Goal: Information Seeking & Learning: Check status

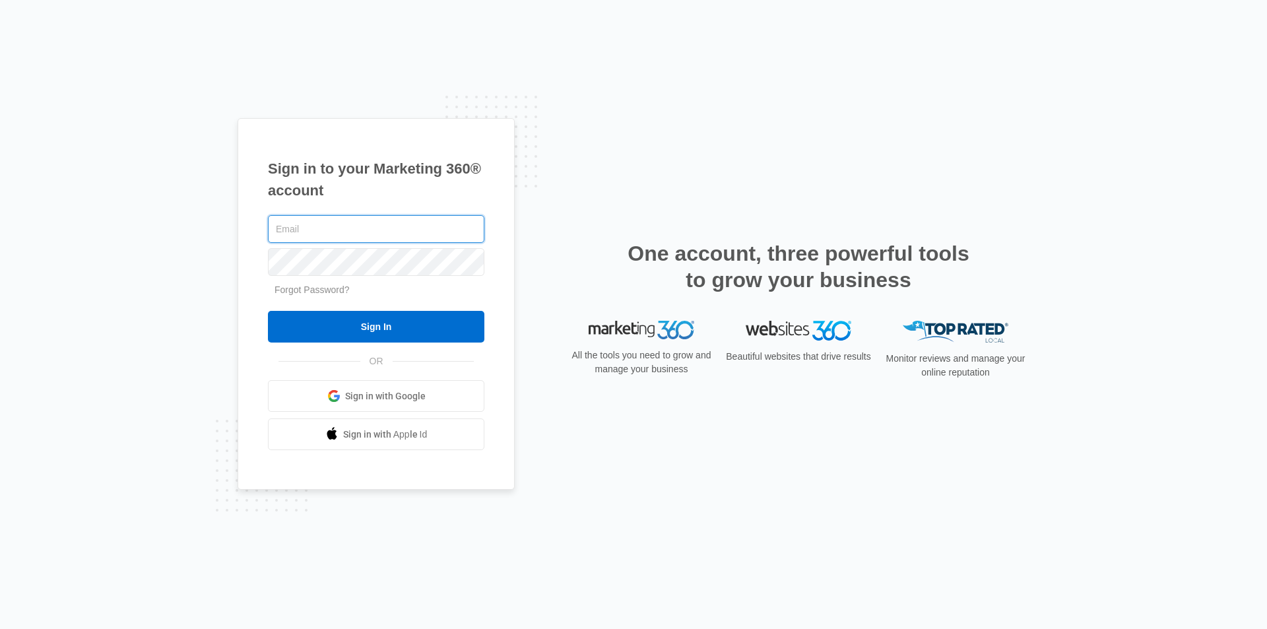
type input "[EMAIL_ADDRESS][DOMAIN_NAME]"
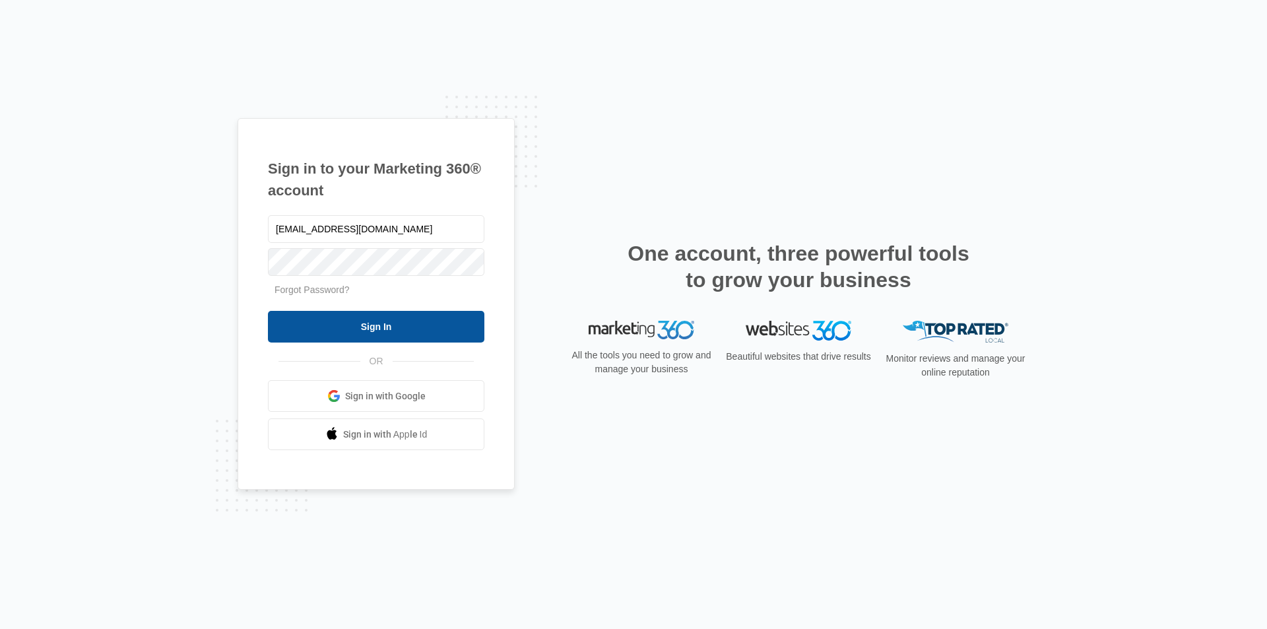
click at [358, 316] on input "Sign In" at bounding box center [376, 327] width 216 height 32
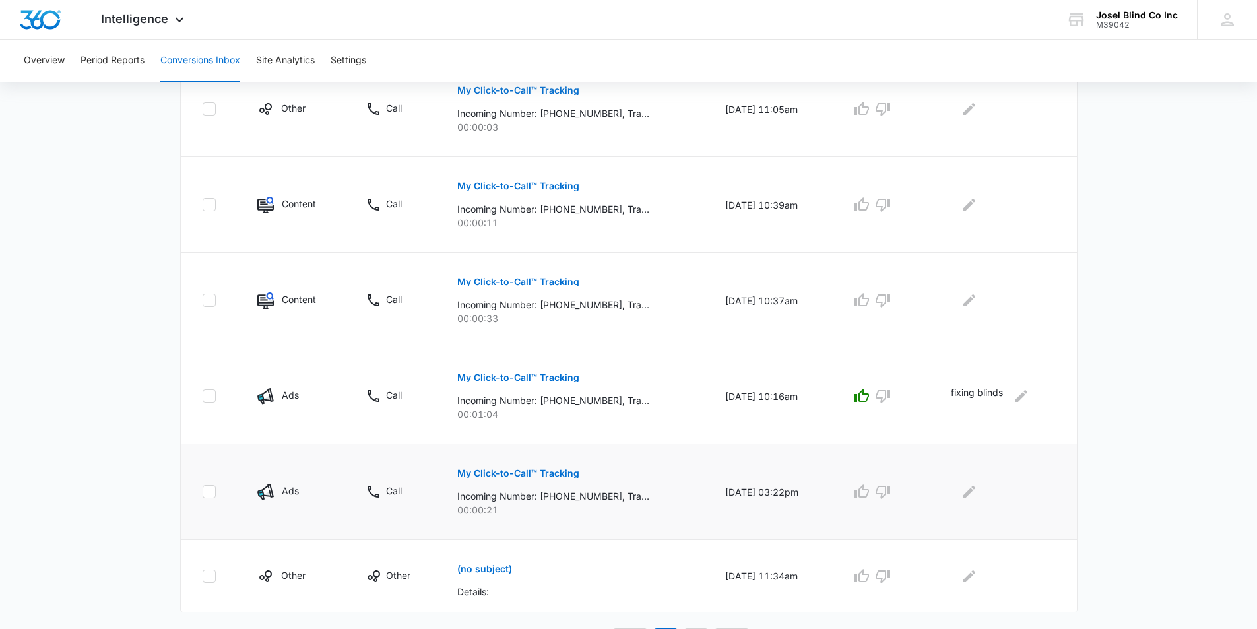
scroll to position [715, 0]
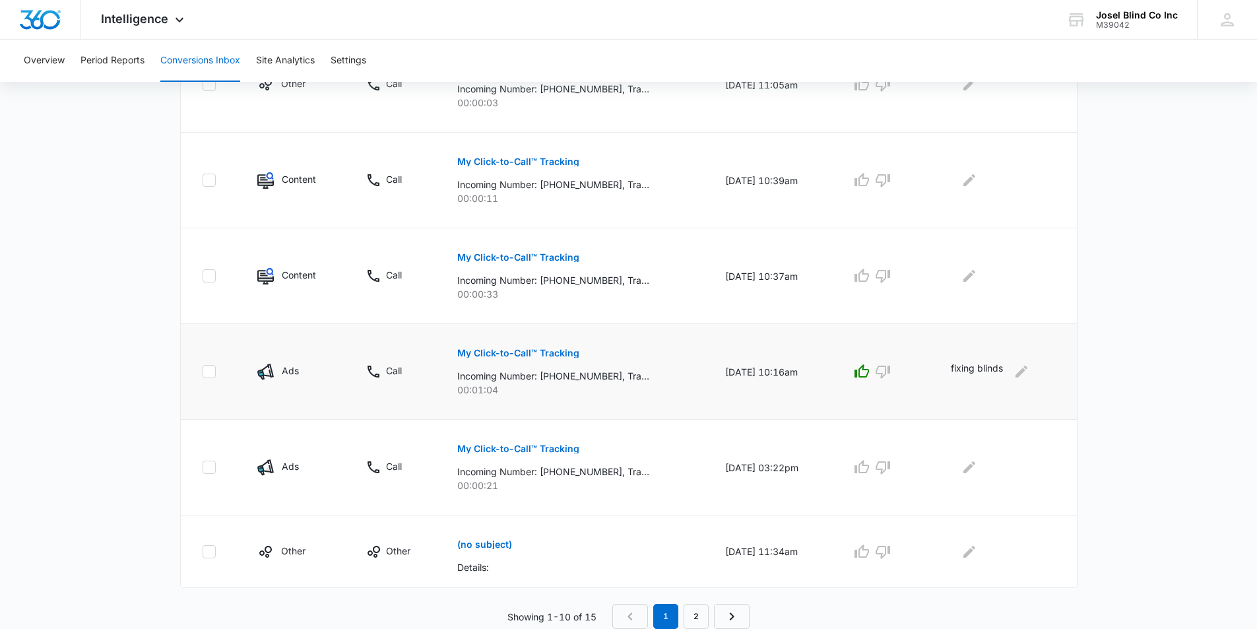
click at [263, 367] on img at bounding box center [265, 371] width 16 height 16
click at [501, 356] on p "My Click-to-Call™ Tracking" at bounding box center [518, 352] width 122 height 9
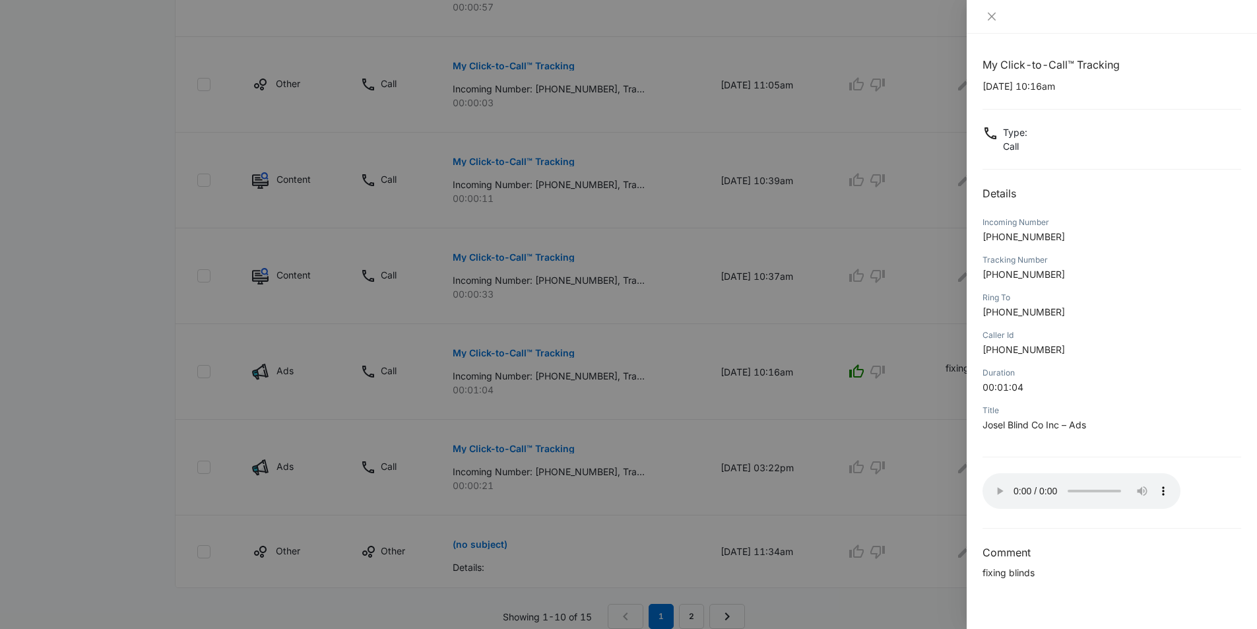
click at [878, 370] on div at bounding box center [628, 314] width 1257 height 629
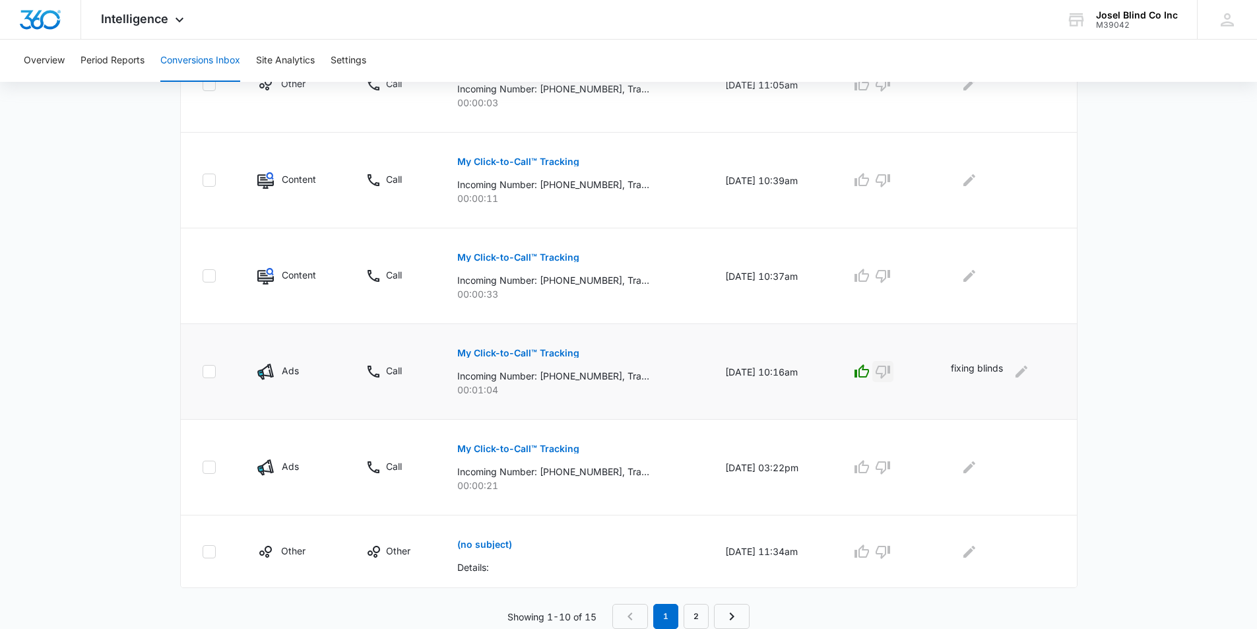
click at [887, 371] on icon "button" at bounding box center [883, 371] width 16 height 16
click at [886, 268] on icon "button" at bounding box center [883, 276] width 16 height 16
click at [889, 177] on icon "button" at bounding box center [883, 180] width 16 height 16
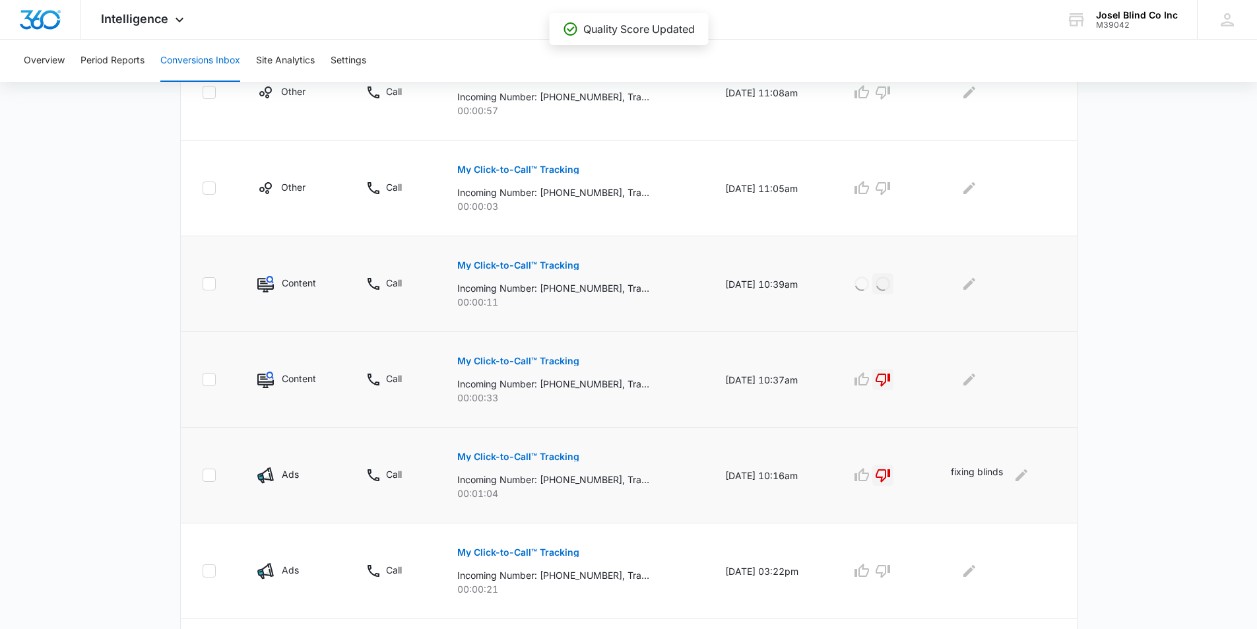
scroll to position [583, 0]
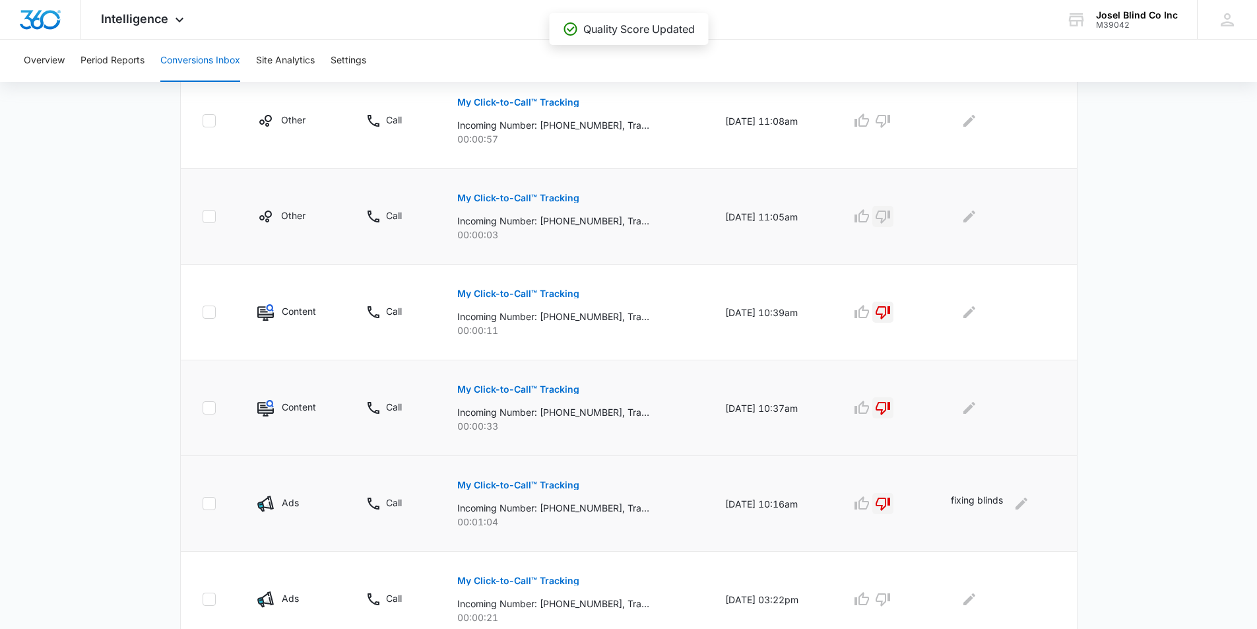
click at [891, 218] on icon "button" at bounding box center [883, 216] width 16 height 16
click at [891, 120] on icon "button" at bounding box center [883, 121] width 16 height 16
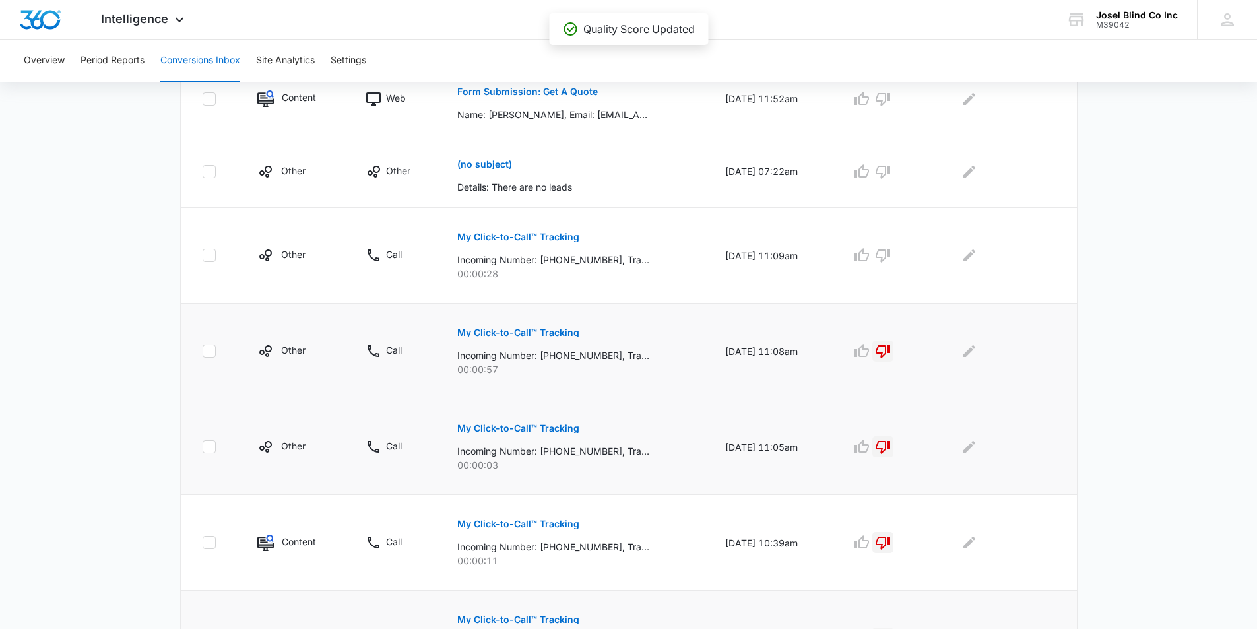
scroll to position [319, 0]
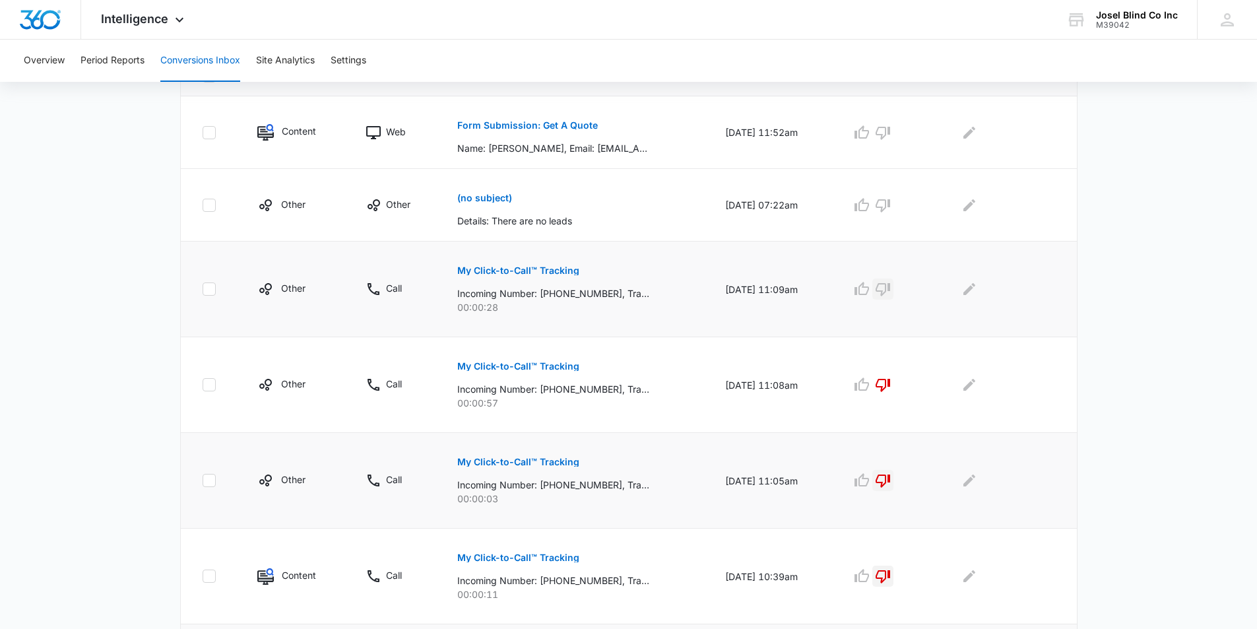
click at [891, 286] on icon "button" at bounding box center [883, 289] width 16 height 16
click at [889, 201] on icon "button" at bounding box center [883, 205] width 16 height 16
click at [889, 129] on icon "button" at bounding box center [883, 133] width 16 height 16
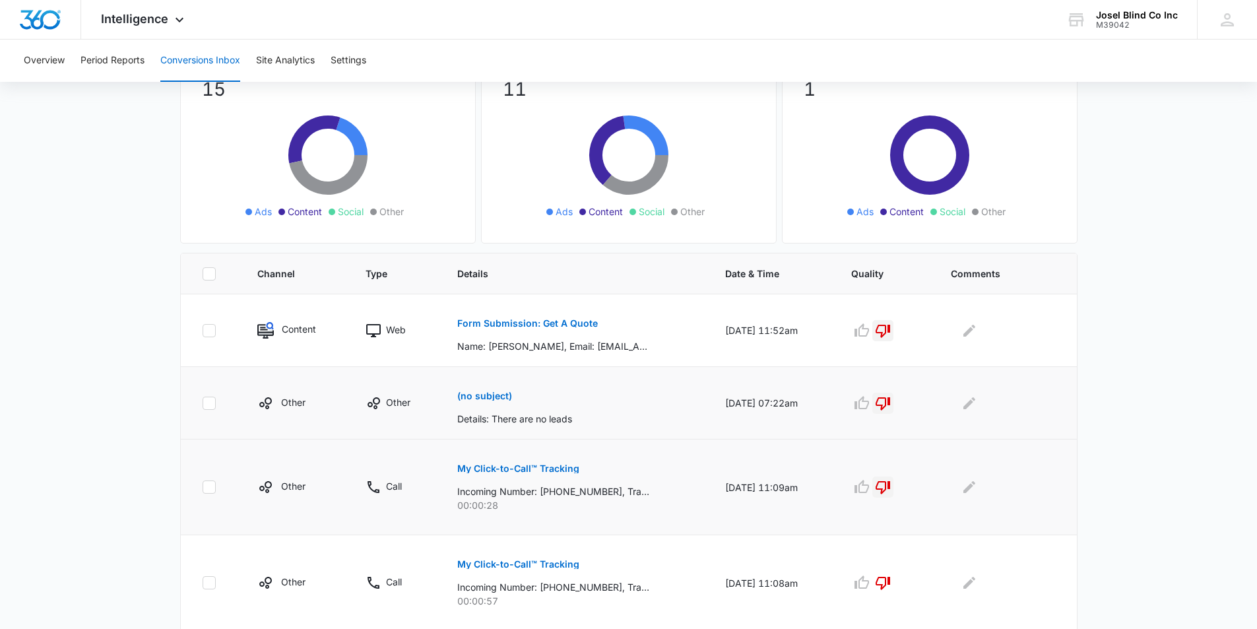
scroll to position [671, 0]
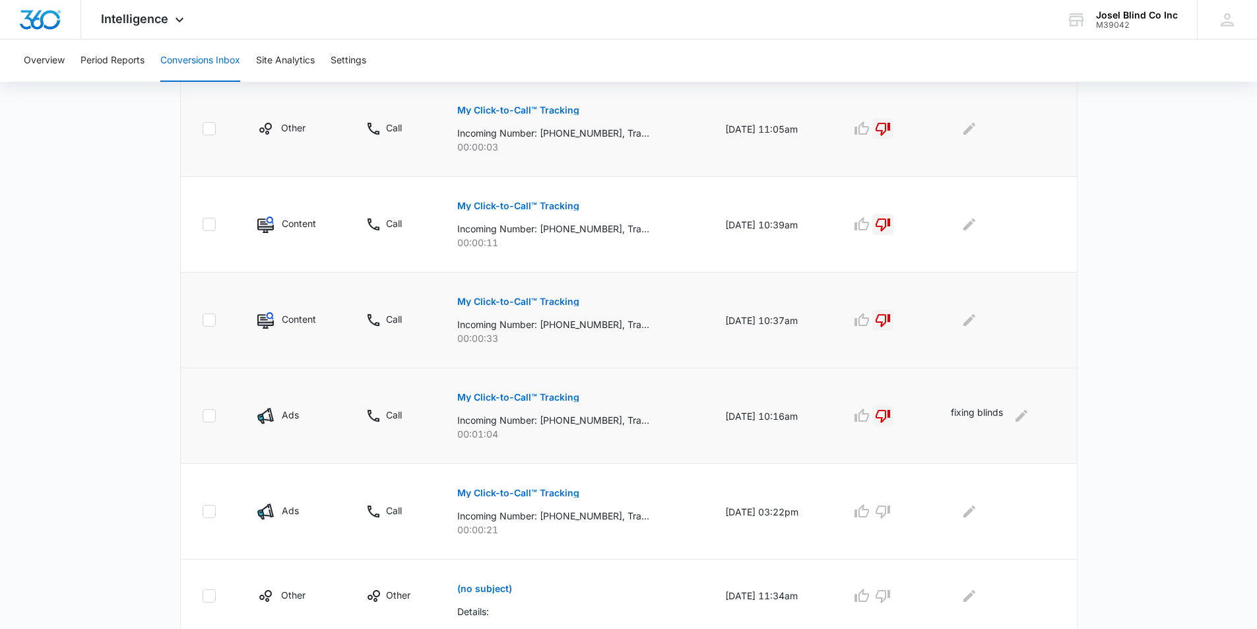
click at [1110, 290] on main "Filters 09/10/2025 10/10/2025 New Conversion Total Conversions: 15 Ads Content …" at bounding box center [628, 48] width 1257 height 1249
click at [889, 509] on icon "button" at bounding box center [883, 511] width 16 height 16
click at [891, 593] on icon "button" at bounding box center [883, 596] width 16 height 16
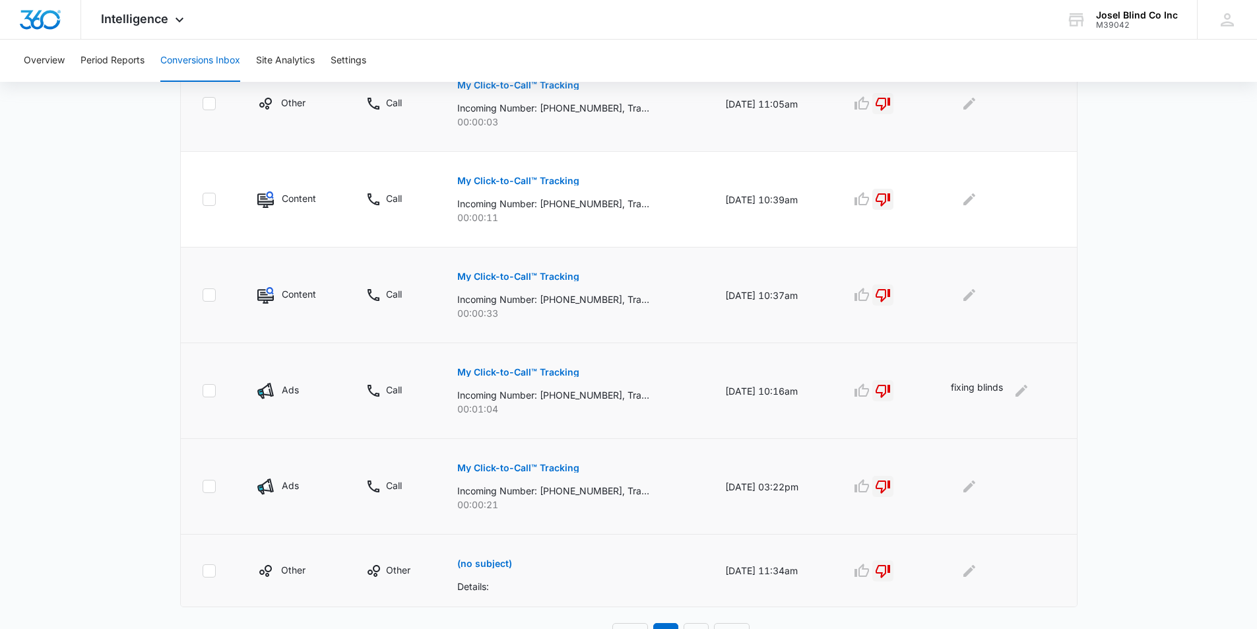
scroll to position [715, 0]
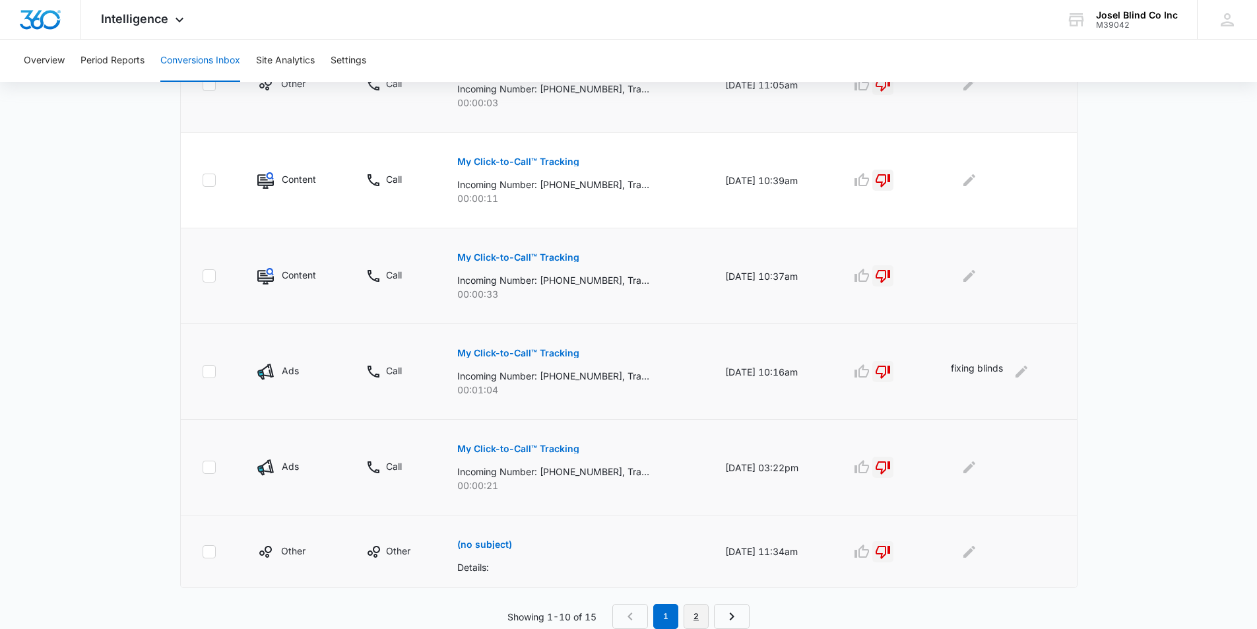
click at [701, 621] on link "2" at bounding box center [695, 616] width 25 height 25
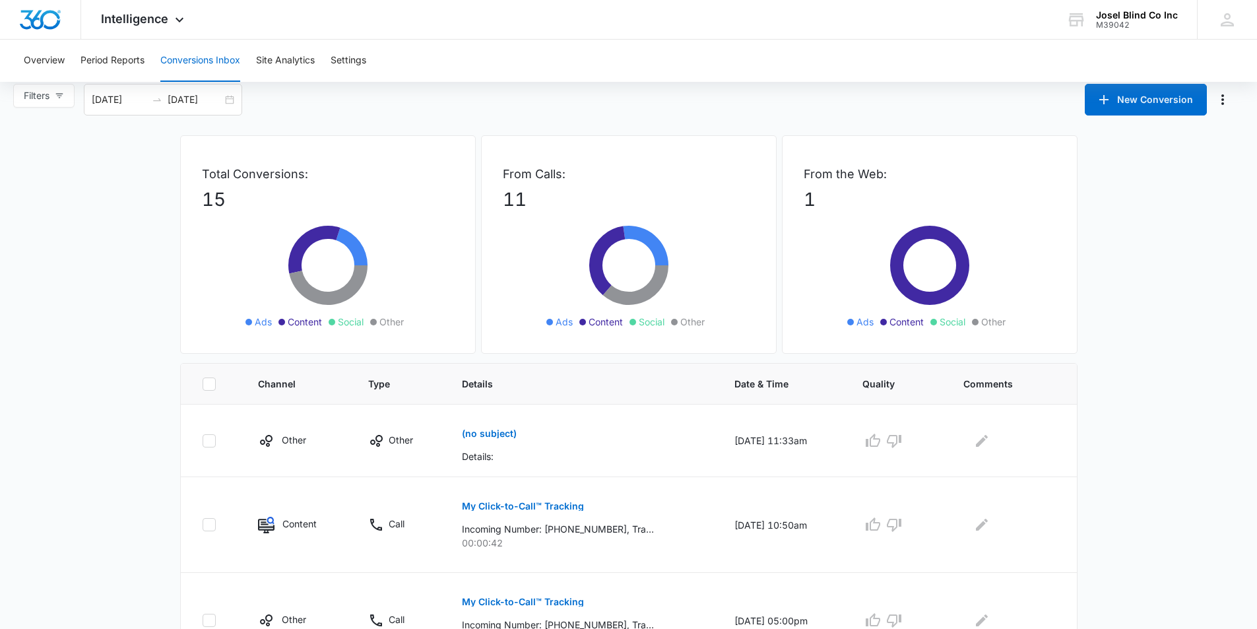
scroll to position [0, 0]
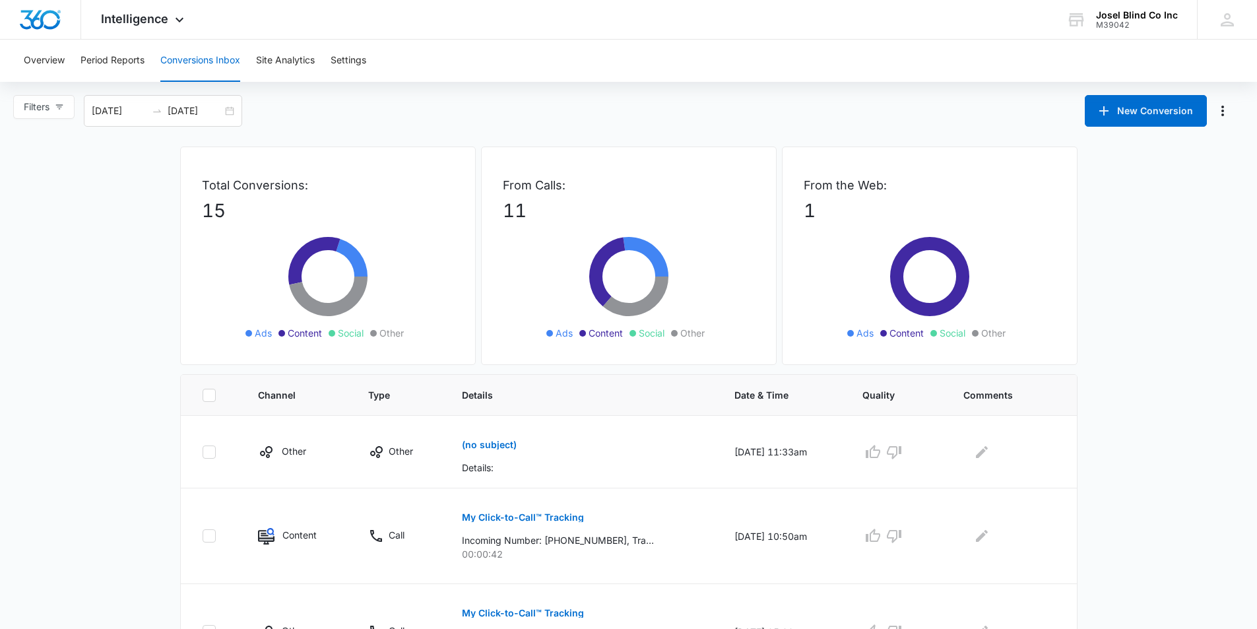
drag, startPoint x: 791, startPoint y: 615, endPoint x: 1165, endPoint y: 575, distance: 376.2
click at [1170, 577] on main "Filters 09/10/2025 10/10/2025 New Conversion Total Conversions: 15 Ads Content …" at bounding box center [628, 503] width 1257 height 817
click at [1142, 119] on button "New Conversion" at bounding box center [1145, 111] width 122 height 32
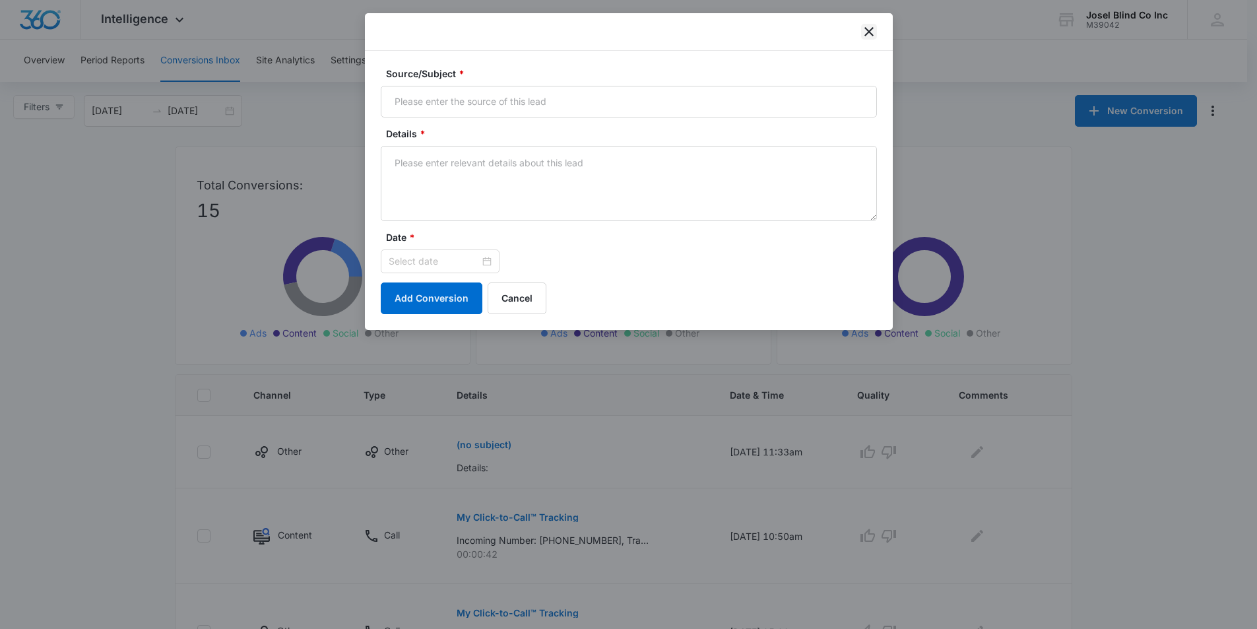
click at [871, 30] on icon "close" at bounding box center [869, 32] width 16 height 16
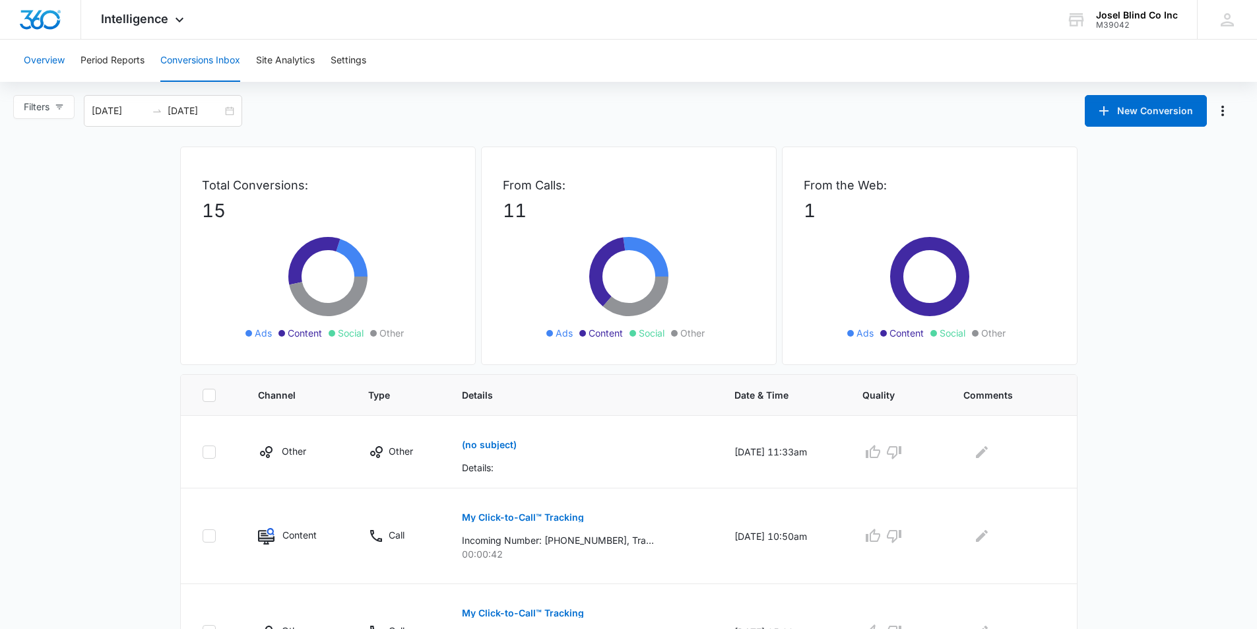
click at [40, 62] on button "Overview" at bounding box center [44, 61] width 41 height 42
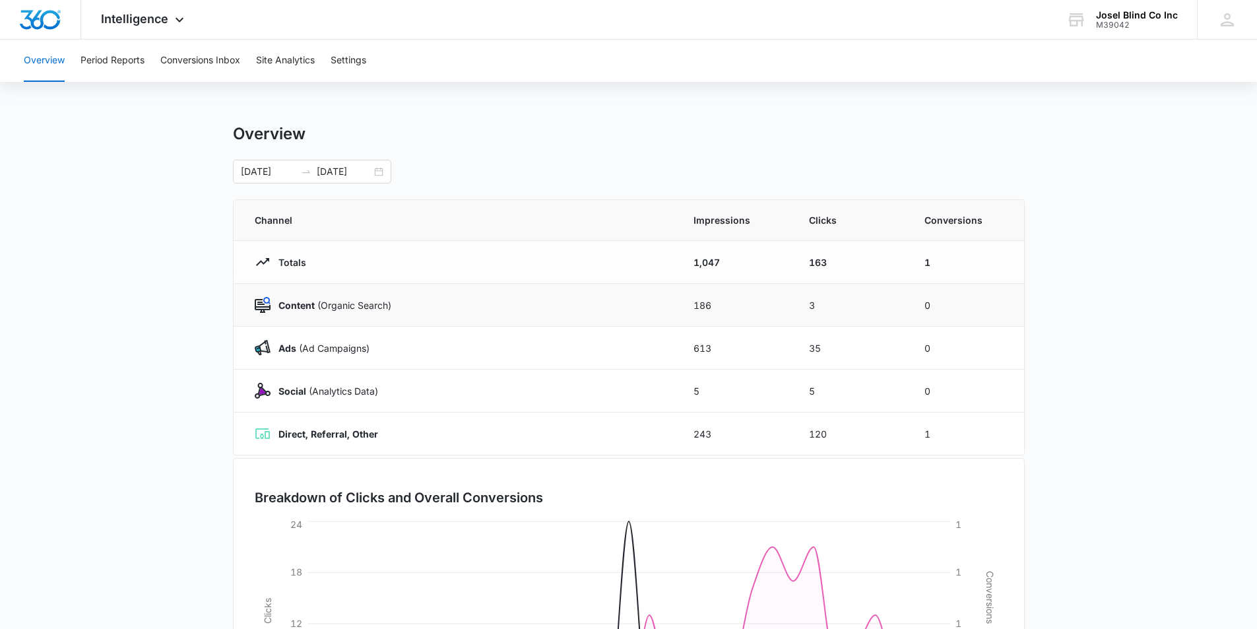
click at [326, 307] on p "Content (Organic Search)" at bounding box center [330, 305] width 121 height 14
drag, startPoint x: 284, startPoint y: 396, endPoint x: 1148, endPoint y: 410, distance: 864.2
click at [1162, 411] on main "Overview 09/09/2025 10/09/2025 Channel Impressions Clicks Conversions Totals 1,…" at bounding box center [628, 470] width 1257 height 693
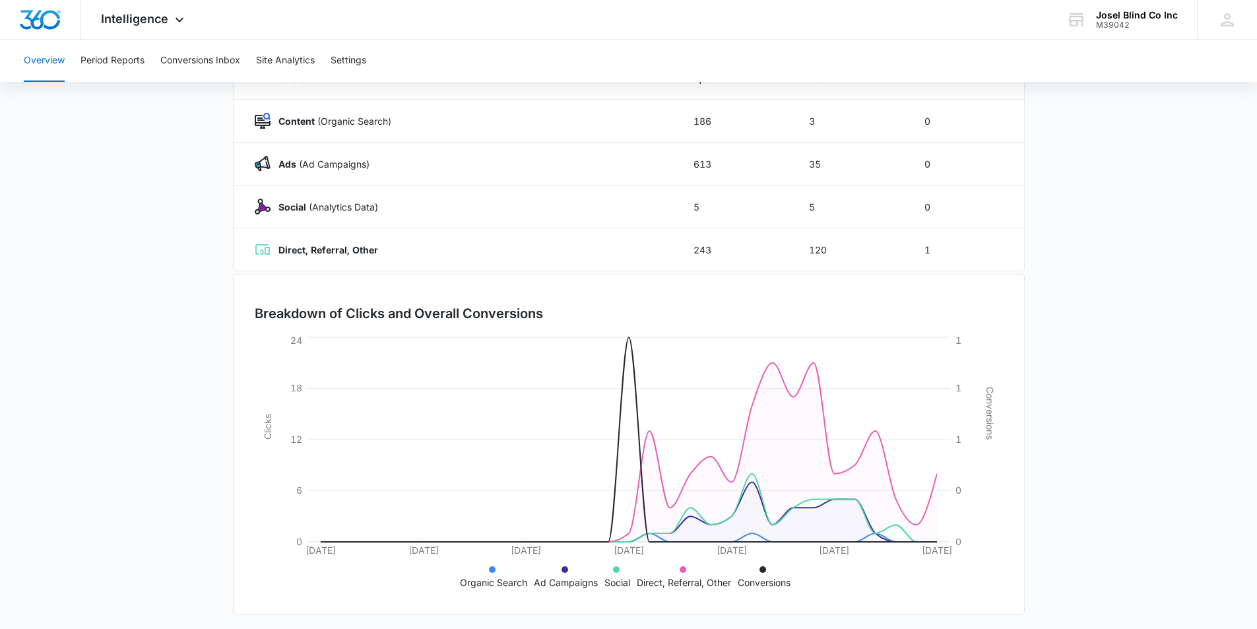
scroll to position [188, 0]
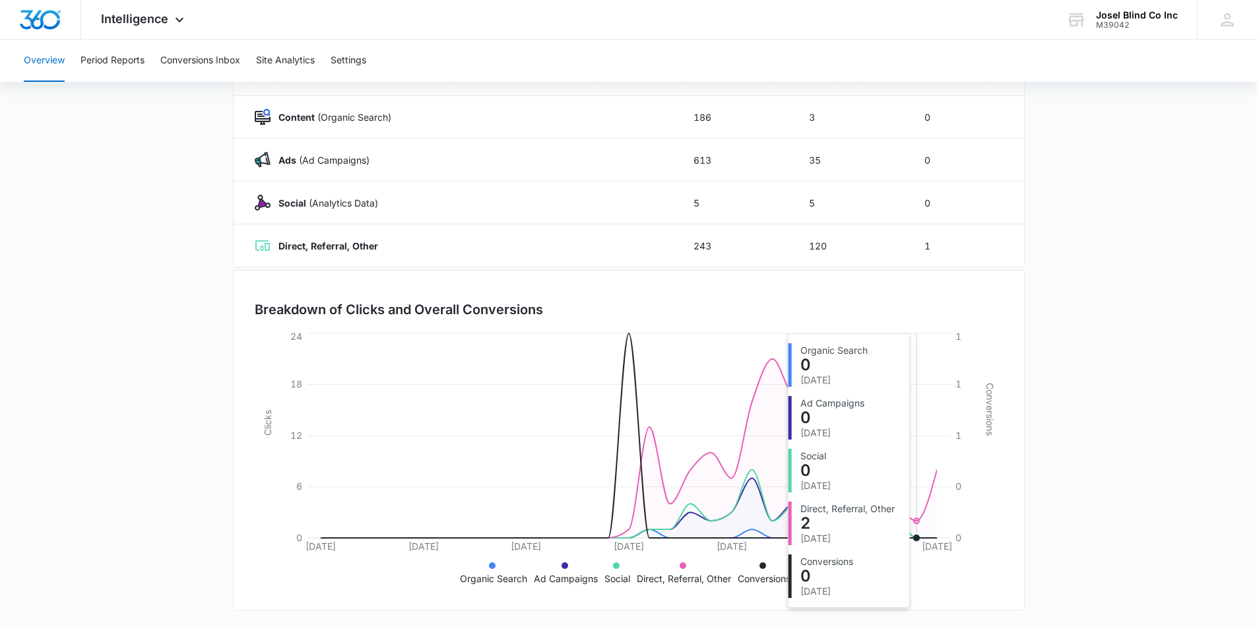
click at [915, 504] on icon "09/09/2025 09/14/2025 09/19/2025 09/24/2025 09/29/2025 10/04/2025 10/09/2025 0 …" at bounding box center [629, 459] width 748 height 259
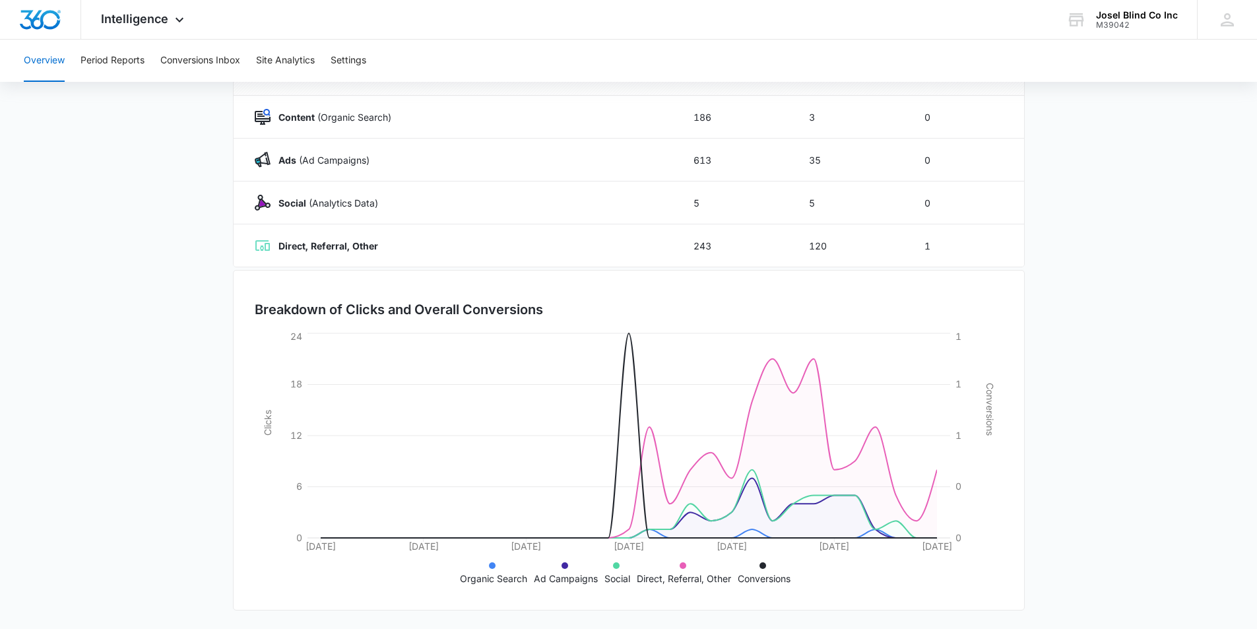
click at [1055, 492] on main "Overview 09/09/2025 10/09/2025 Channel Impressions Clicks Conversions Totals 1,…" at bounding box center [628, 282] width 1257 height 693
click at [111, 60] on button "Period Reports" at bounding box center [112, 61] width 64 height 42
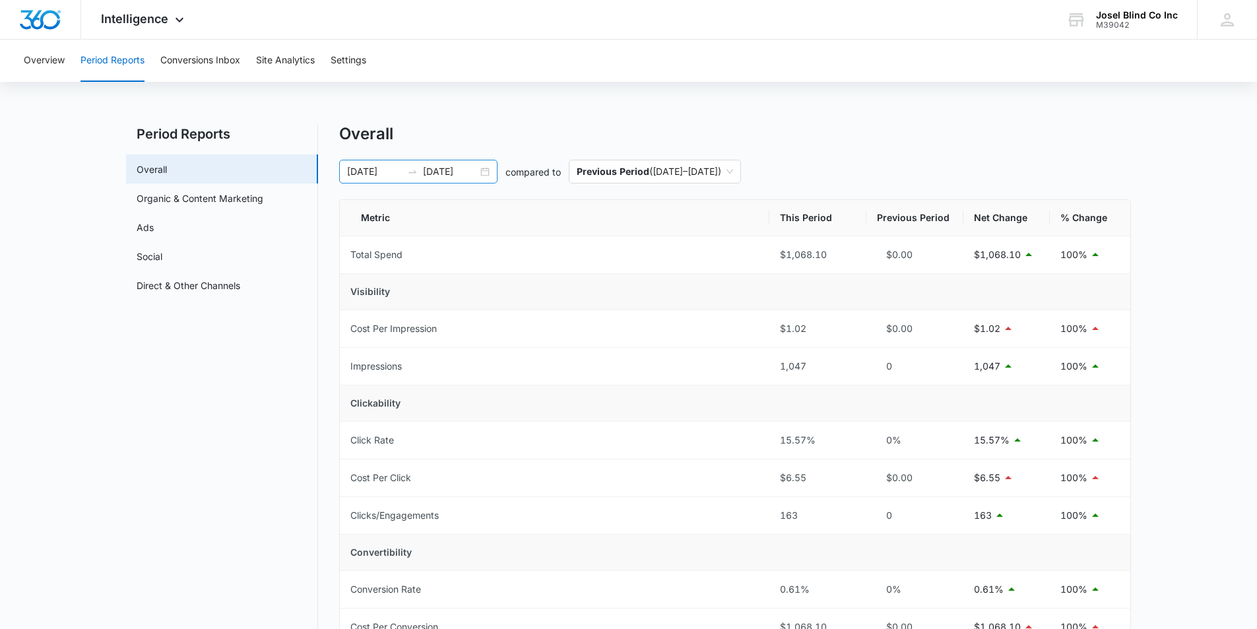
click at [486, 175] on div "09/09/2025 10/09/2025" at bounding box center [418, 172] width 158 height 24
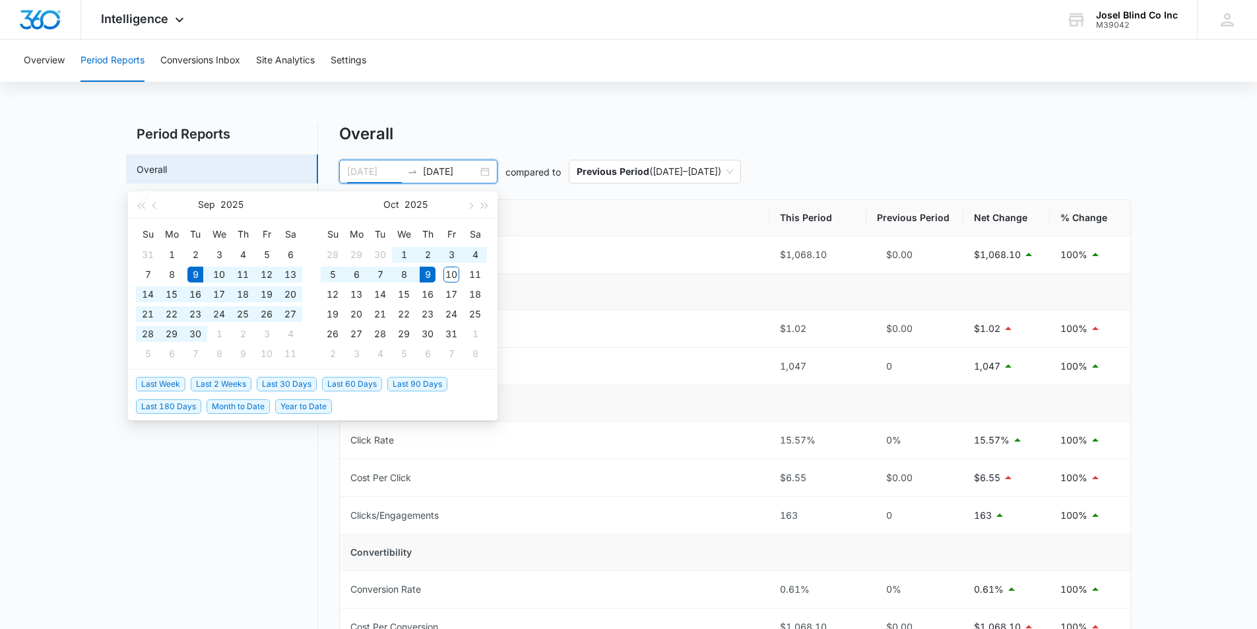
click at [425, 274] on div "9" at bounding box center [428, 275] width 16 height 16
type input "09/09/2025"
click at [519, 110] on div "Overview Period Reports Conversions Inbox Site Analytics Settings Period Report…" at bounding box center [628, 599] width 1257 height 1118
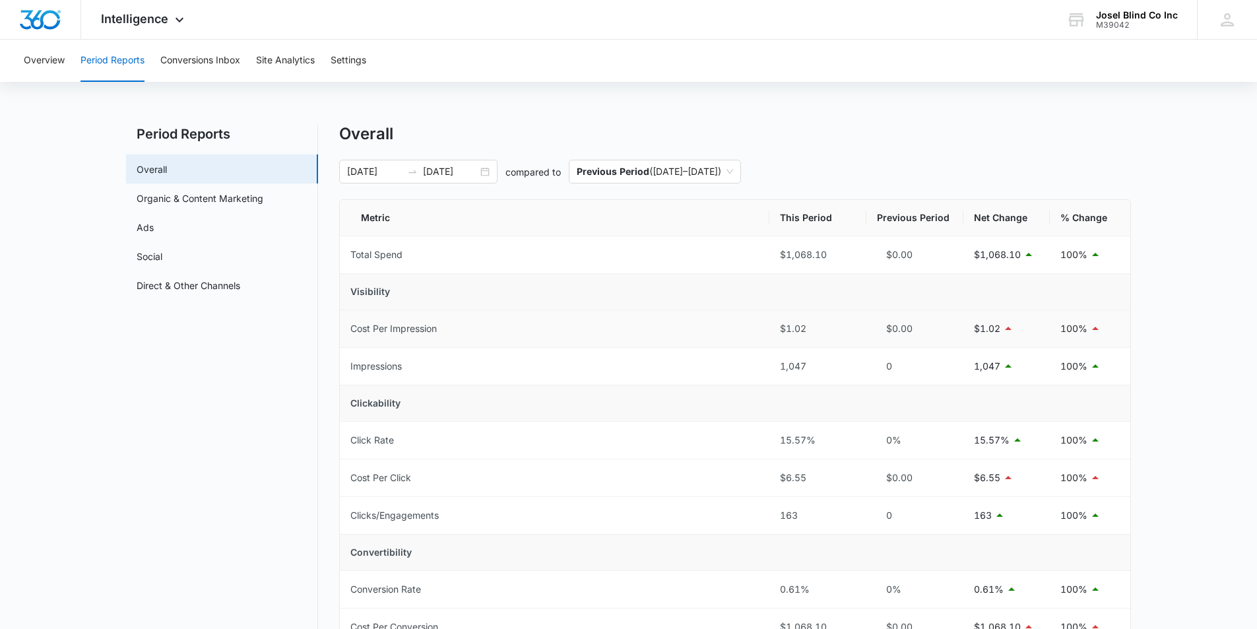
click at [792, 327] on div "$1.02" at bounding box center [818, 328] width 76 height 15
drag, startPoint x: 985, startPoint y: 295, endPoint x: 971, endPoint y: 282, distance: 19.1
click at [974, 284] on td "Visibility" at bounding box center [735, 292] width 790 height 36
